Goal: Navigation & Orientation: Find specific page/section

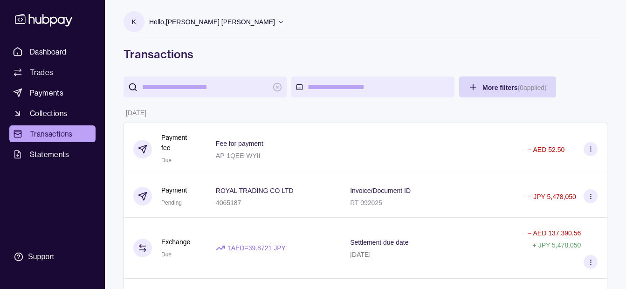
click at [234, 17] on p "Hello, [PERSON_NAME] [PERSON_NAME]" at bounding box center [212, 22] width 126 height 10
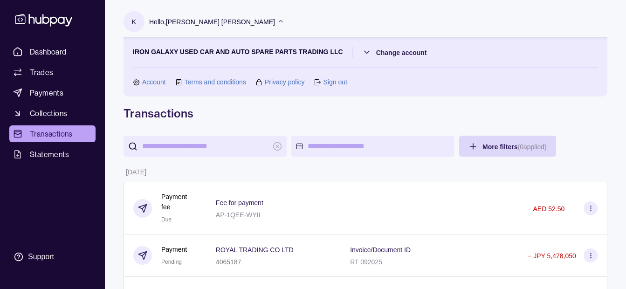
click at [225, 25] on p "Hello, [PERSON_NAME] [PERSON_NAME]" at bounding box center [212, 22] width 126 height 10
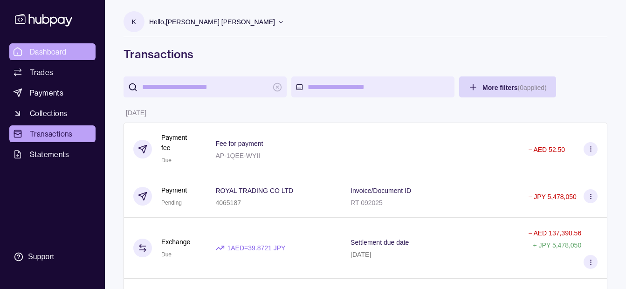
click at [54, 56] on span "Dashboard" at bounding box center [48, 51] width 37 height 11
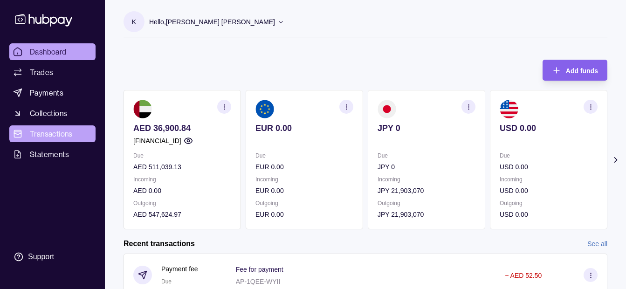
click at [59, 128] on span "Transactions" at bounding box center [51, 133] width 43 height 11
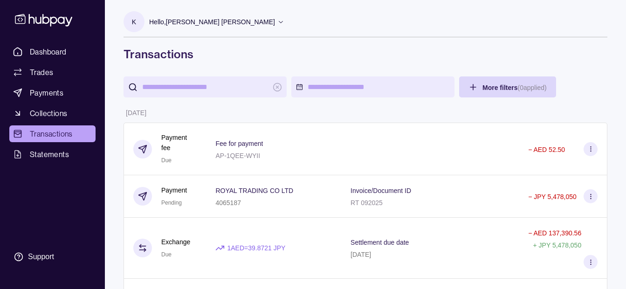
click at [204, 19] on p "Hello, [PERSON_NAME] [PERSON_NAME]" at bounding box center [212, 22] width 126 height 10
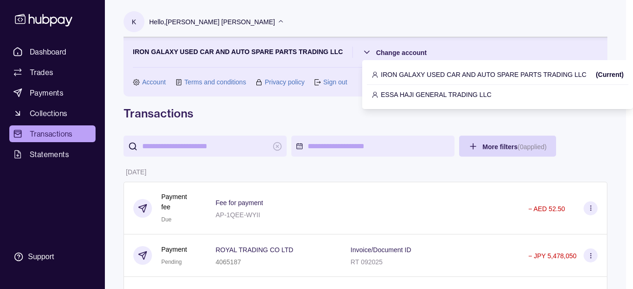
click at [387, 92] on p "ESSA HAJI GENERAL TRADING LLC" at bounding box center [436, 94] width 110 height 10
